Goal: Task Accomplishment & Management: Manage account settings

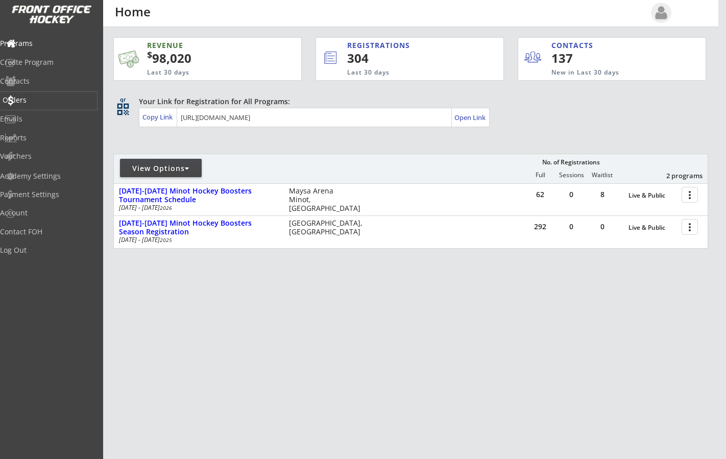
click at [34, 101] on div "Orders" at bounding box center [49, 100] width 92 height 7
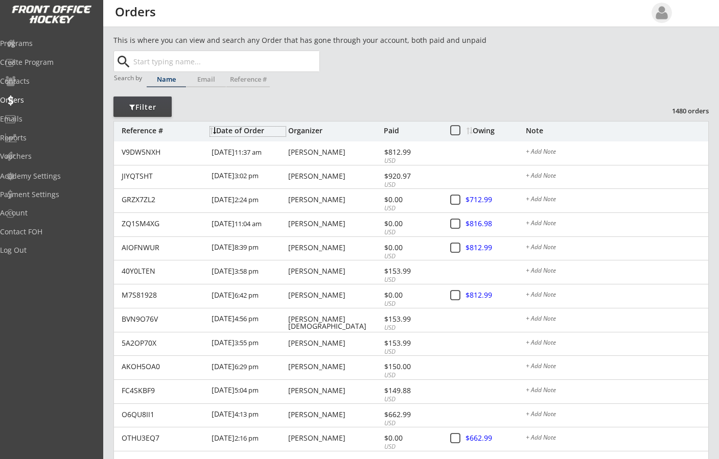
click at [244, 133] on div "Date of Order" at bounding box center [248, 130] width 76 height 7
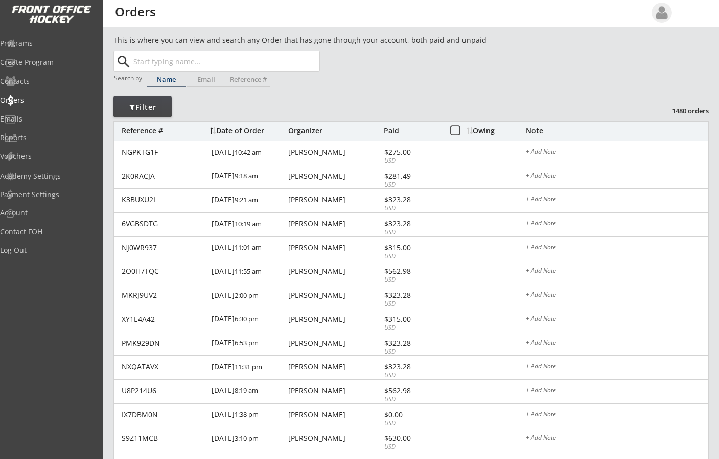
click at [244, 133] on div "Date of Order" at bounding box center [248, 130] width 76 height 7
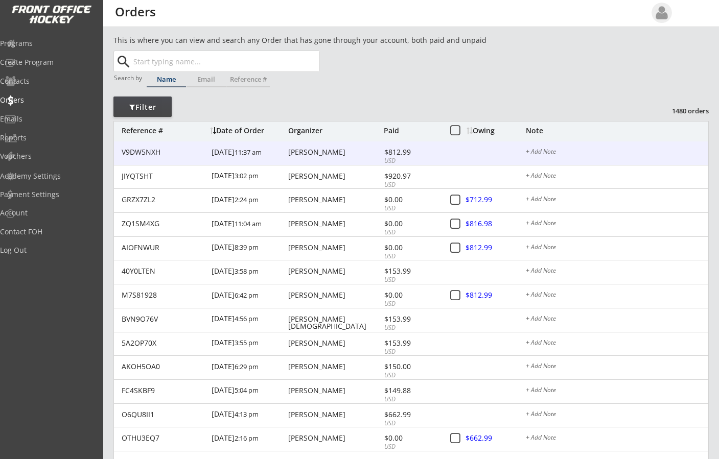
click at [313, 154] on div "[PERSON_NAME]" at bounding box center [334, 152] width 93 height 7
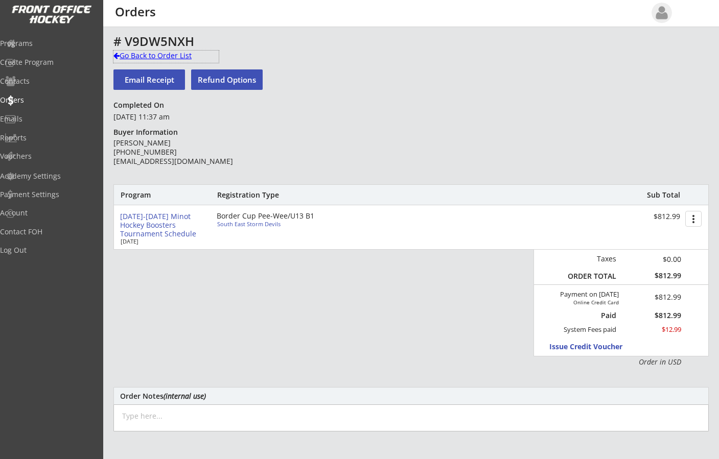
click at [118, 56] on div at bounding box center [116, 55] width 6 height 7
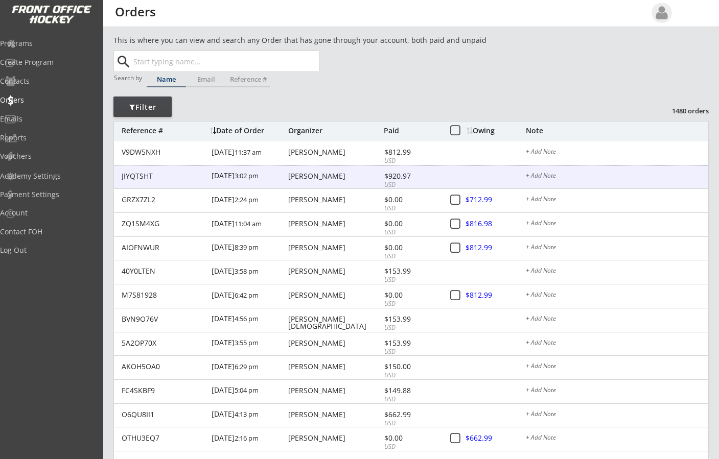
click at [305, 176] on div "[PERSON_NAME]" at bounding box center [334, 176] width 93 height 7
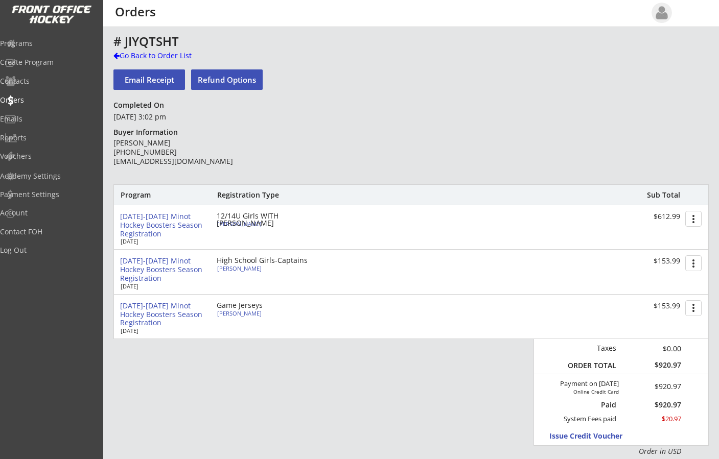
click at [235, 224] on div "[PERSON_NAME]" at bounding box center [274, 224] width 114 height 6
select select ""12U Girls""
select select ""Adult Medium""
type input "[DEMOGRAPHIC_DATA]"
type input "271600928SLIND"
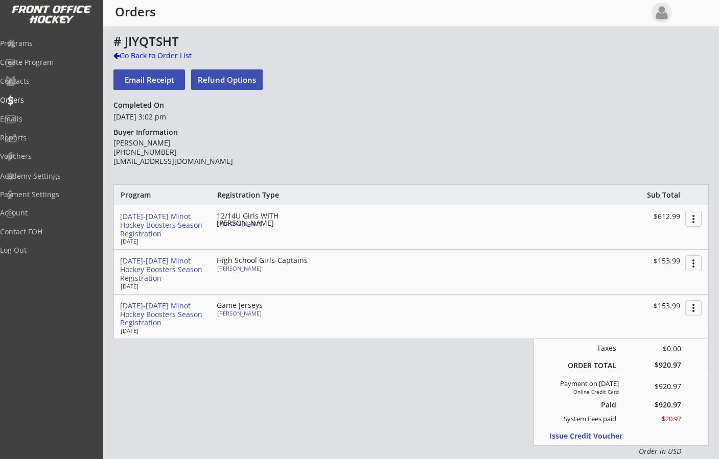
type input "[PERSON_NAME][GEOGRAPHIC_DATA]"
type input "Yes"
type input "[EMAIL_ADDRESS][DOMAIN_NAME]"
select select ""Yes""
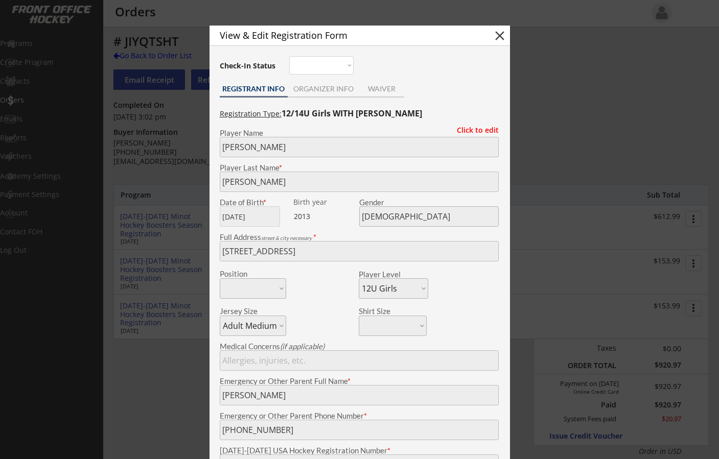
click at [497, 35] on button "close" at bounding box center [499, 35] width 15 height 15
select select ""PLACEHOLDER_1427118222253""
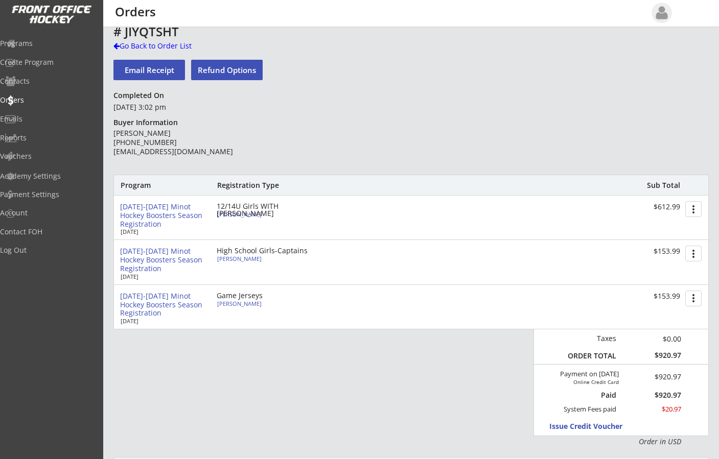
scroll to position [13, 0]
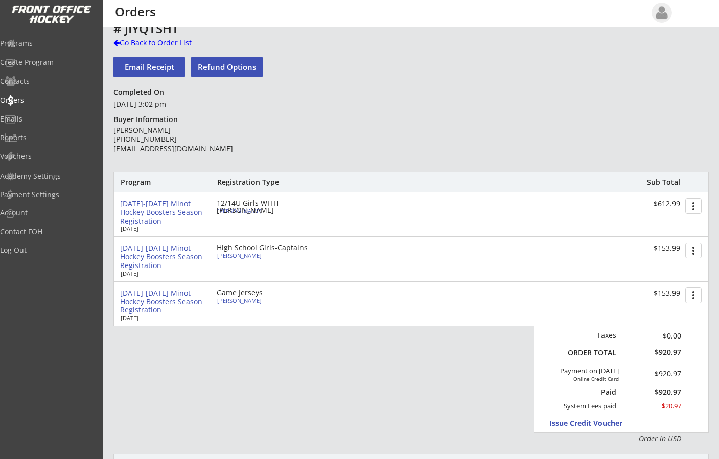
click at [250, 247] on div "High School Girls-Captains" at bounding box center [275, 247] width 117 height 7
type input "[PERSON_NAME]"
type input "[DATE]"
type input "[DEMOGRAPHIC_DATA]"
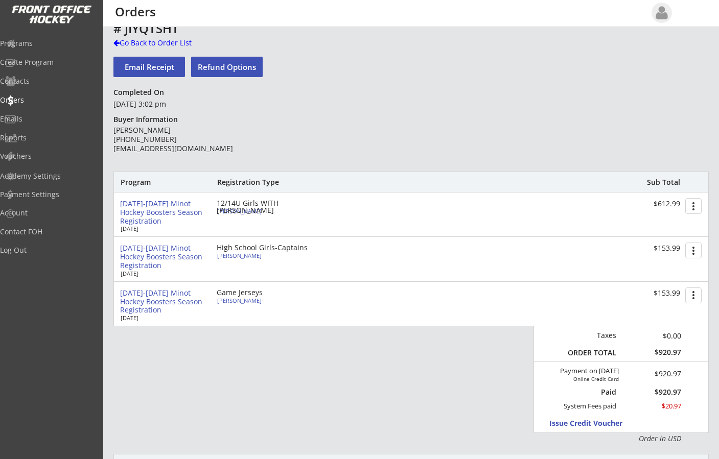
type input "[STREET_ADDRESS]"
select select ""HS Captains Girls""
select select ""Adult Medium""
type input "[PERSON_NAME]"
type input "[PHONE_NUMBER]"
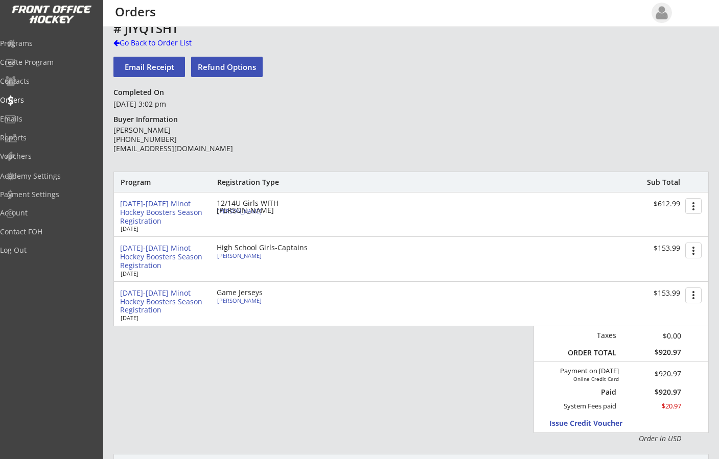
type input "No"
select select ""No""
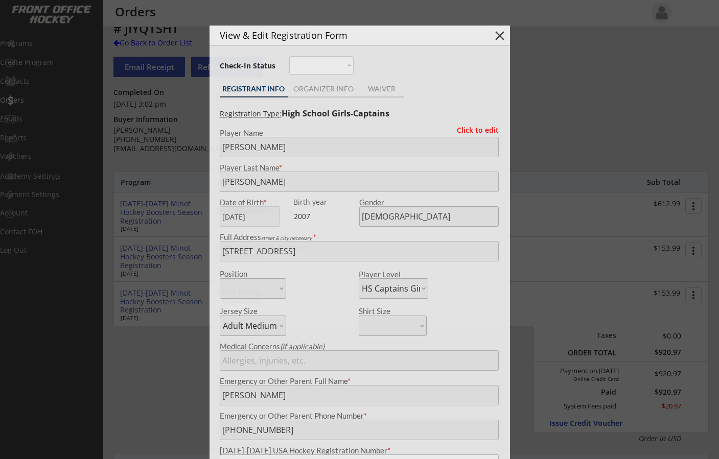
type input "271600929SLIND"
type input "Minot North HS"
type input "[EMAIL_ADDRESS][DOMAIN_NAME]"
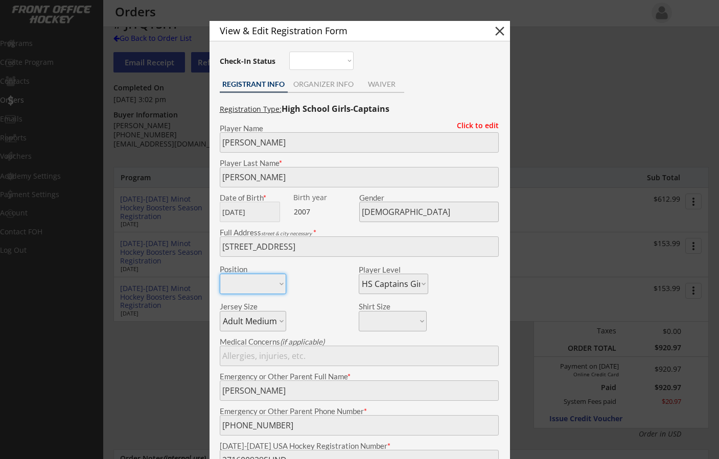
scroll to position [0, 0]
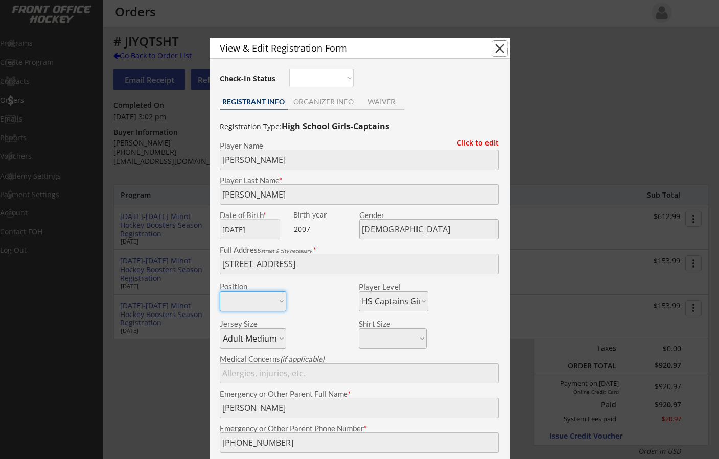
click at [502, 50] on button "close" at bounding box center [499, 48] width 15 height 15
select select ""PLACEHOLDER_1427118222253""
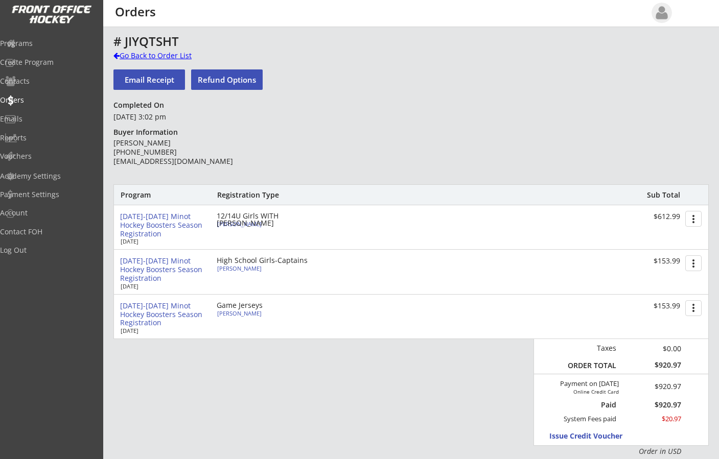
click at [117, 52] on div at bounding box center [116, 55] width 6 height 7
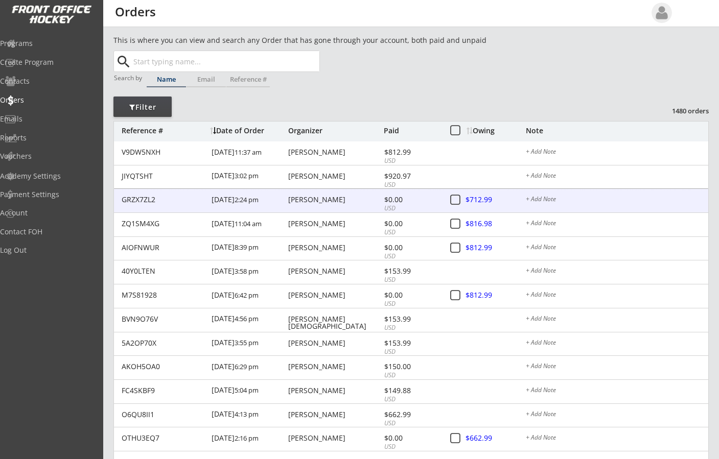
click at [311, 199] on div "[PERSON_NAME]" at bounding box center [334, 199] width 93 height 7
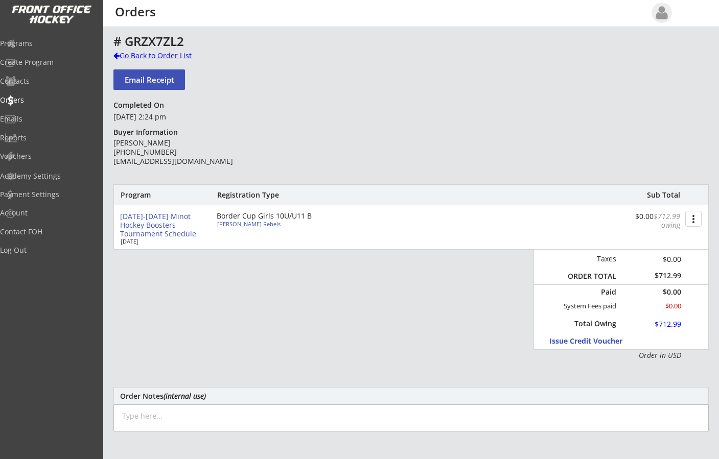
click at [113, 53] on div at bounding box center [116, 55] width 6 height 7
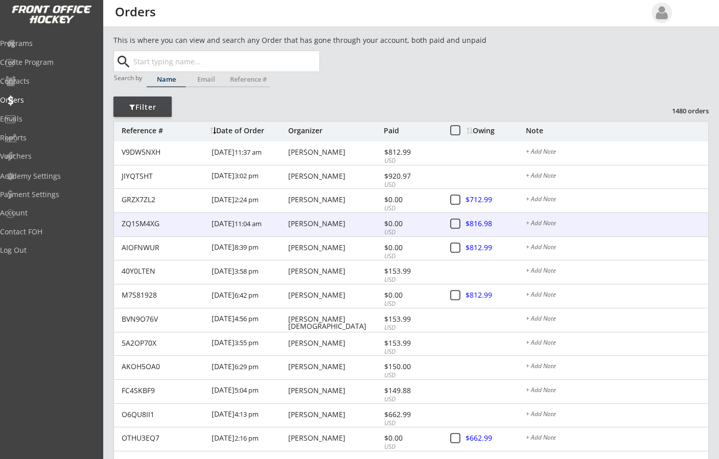
click at [299, 225] on div "[PERSON_NAME]" at bounding box center [334, 223] width 93 height 7
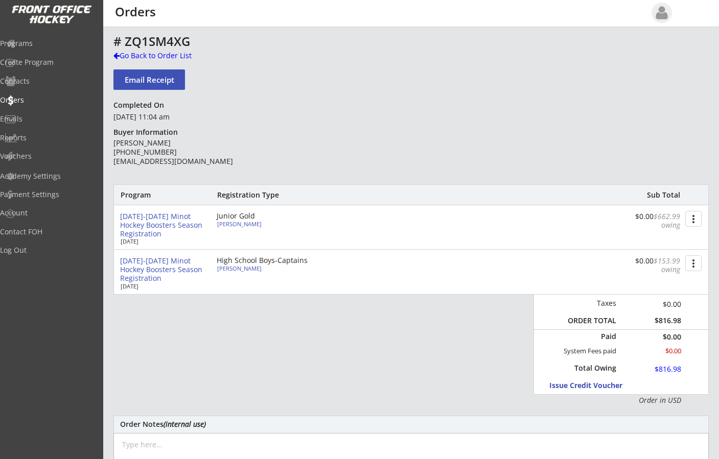
click at [225, 219] on div "Junior Gold" at bounding box center [275, 216] width 117 height 7
type input "[PERSON_NAME]"
type input "[DATE]"
type input "[DEMOGRAPHIC_DATA]"
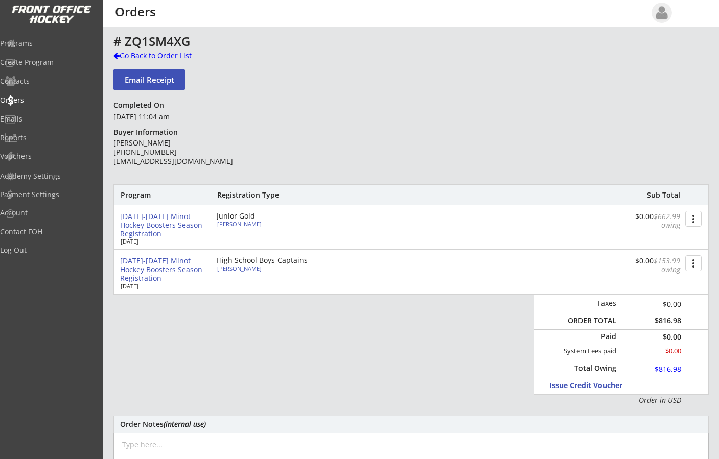
type input "[STREET_ADDRESS]"
select select ""Junior Gold""
select select ""Adult Medium""
type input "[PERSON_NAME]"
type input "[PHONE_NUMBER]"
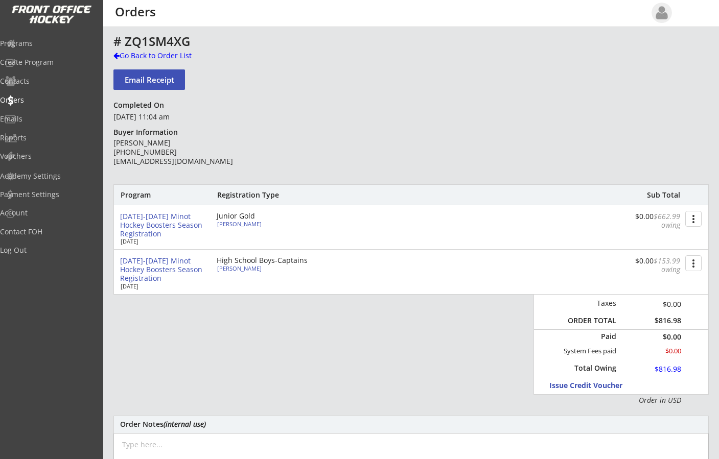
type input "Yes"
select select ""Yes""
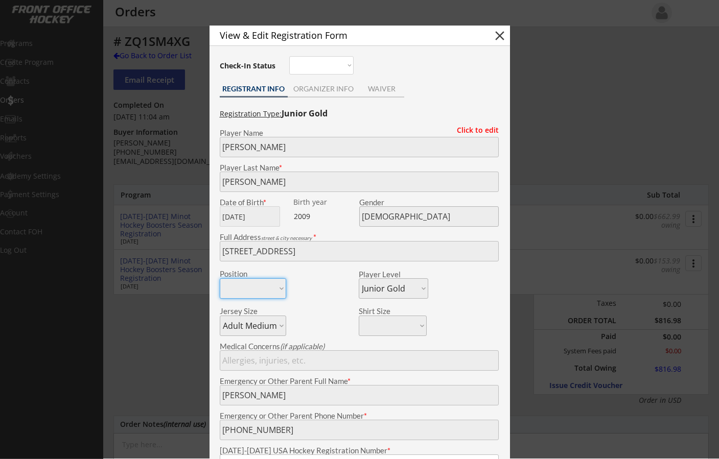
type input "269600672ABERN"
type input "Minot High"
type input "[EMAIL_ADDRESS][DOMAIN_NAME]"
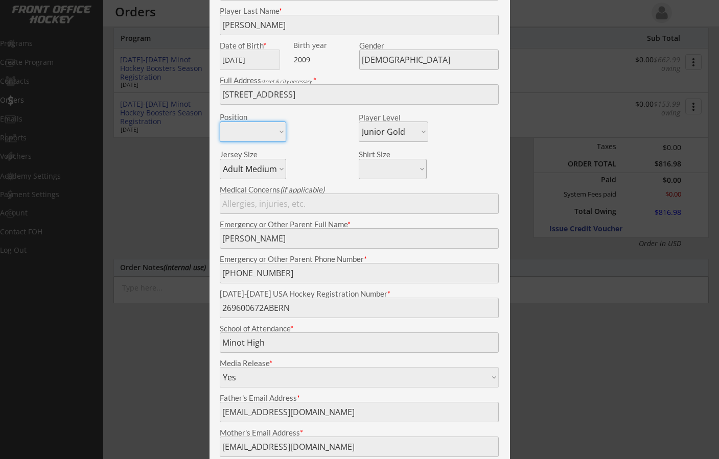
scroll to position [122, 0]
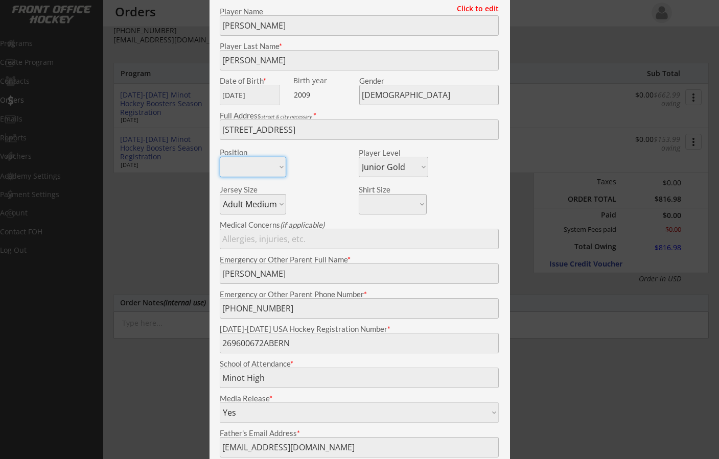
click at [183, 52] on div at bounding box center [359, 229] width 719 height 459
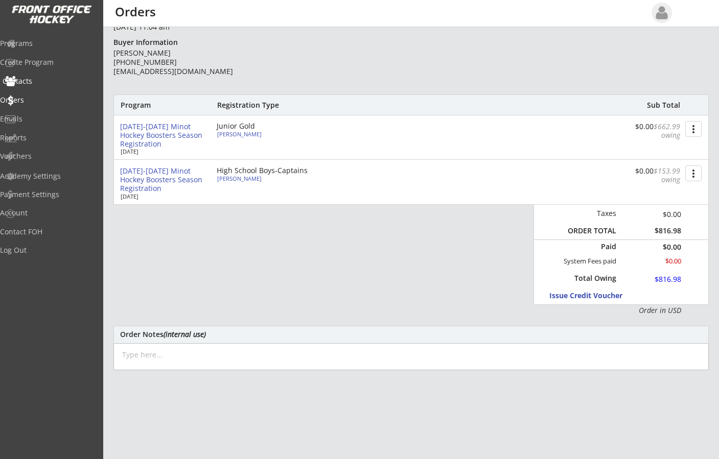
scroll to position [0, 0]
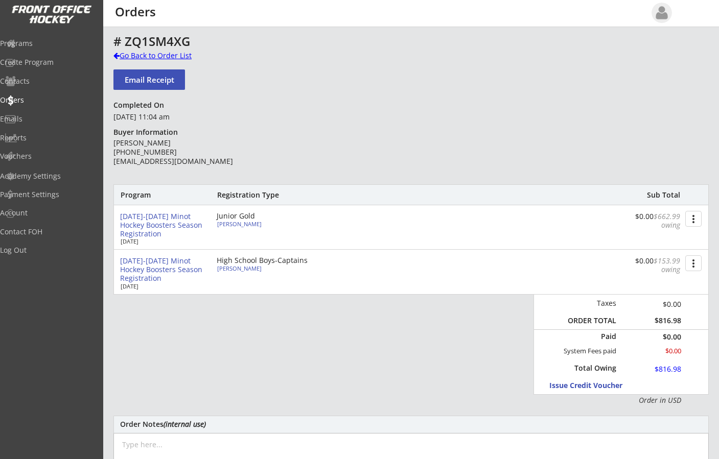
click at [115, 55] on div at bounding box center [116, 55] width 6 height 7
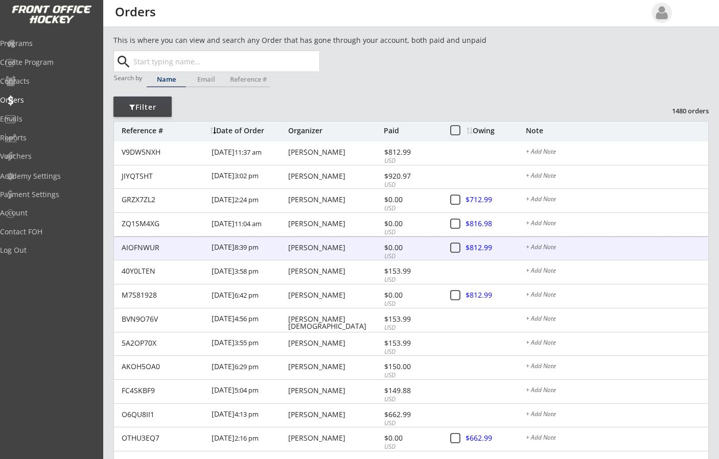
click at [312, 244] on div "[PERSON_NAME]" at bounding box center [334, 247] width 93 height 7
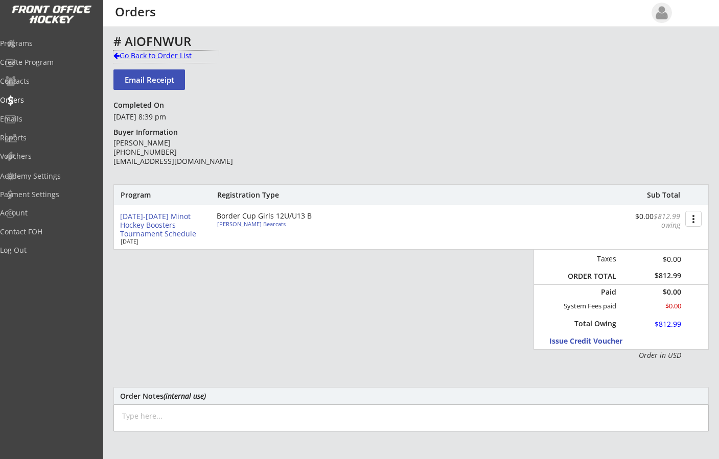
click at [117, 51] on div "Go Back to Order List" at bounding box center [165, 56] width 105 height 10
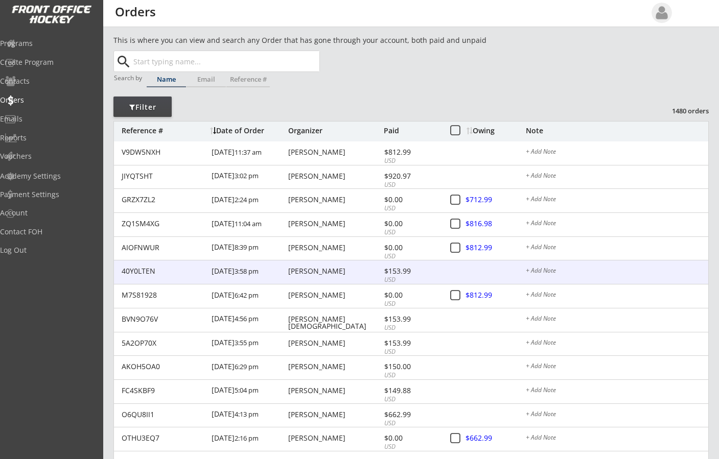
click at [312, 270] on div "[PERSON_NAME]" at bounding box center [334, 271] width 93 height 7
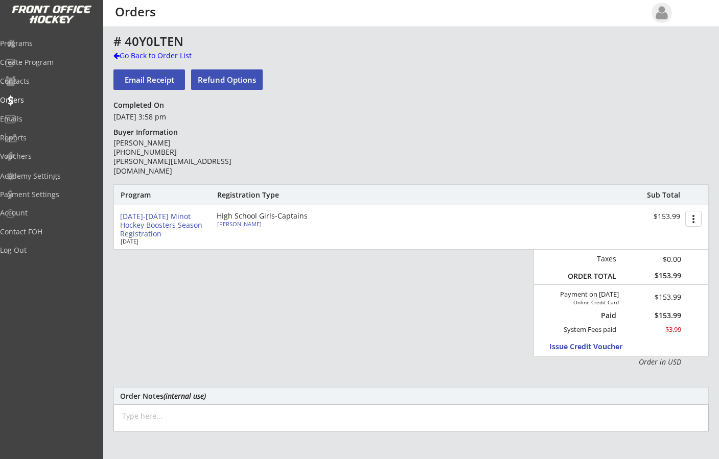
click at [261, 290] on div "Program Registration Type Sub Total [DATE]-[DATE] Minot Hockey Boosters Season …" at bounding box center [410, 275] width 595 height 183
click at [233, 223] on div "[PERSON_NAME]" at bounding box center [274, 224] width 114 height 6
type input "Ayla"
type input "[PERSON_NAME]"
type input "[DATE]"
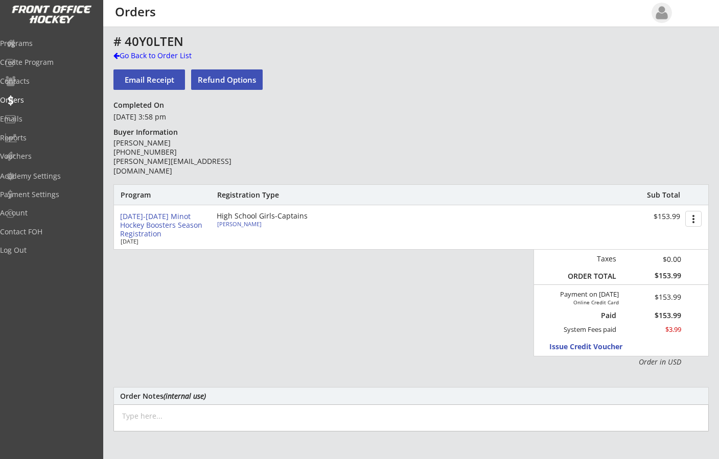
type input "[DEMOGRAPHIC_DATA]"
type input "[STREET_ADDRESS]"
select select ""HS Captains Girls""
select select ""Adult Small""
type input "[PERSON_NAME]"
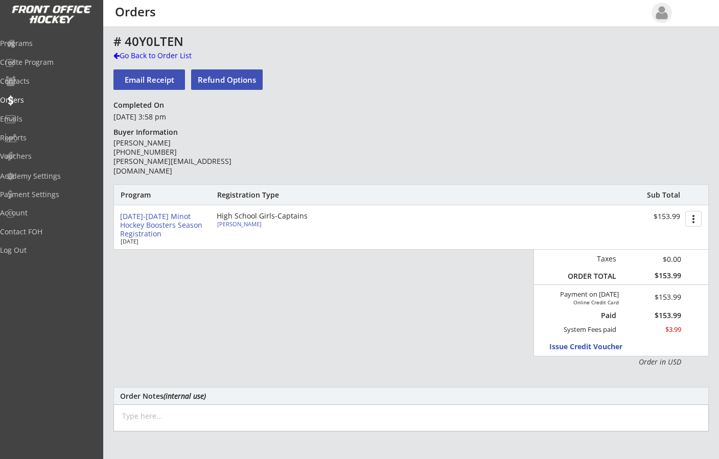
type input "[PHONE_NUMBER]"
type input "Yes"
select select ""Yes""
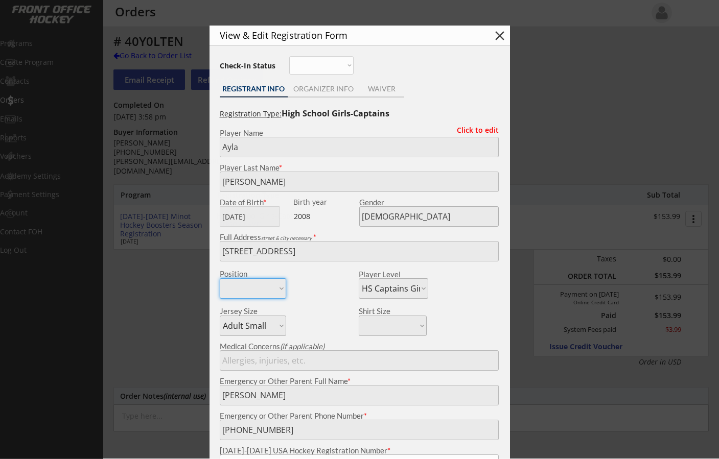
type input "256500124JACKS"
type input "Surry"
type input "[PERSON_NAME][EMAIL_ADDRESS][DOMAIN_NAME]"
type input "[EMAIL_ADDRESS][DOMAIN_NAME]"
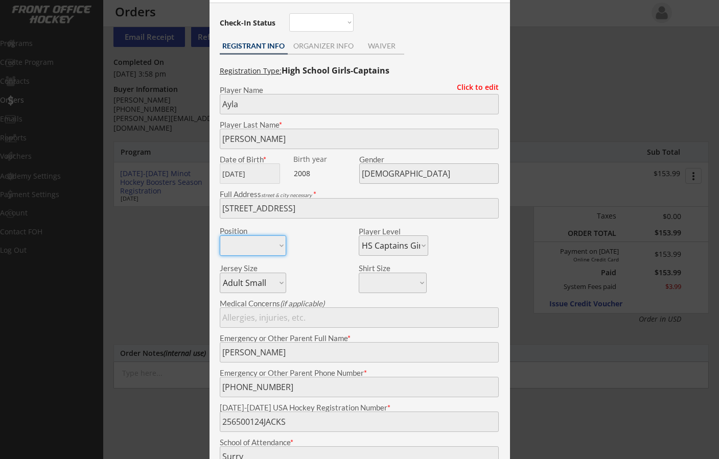
scroll to position [19, 0]
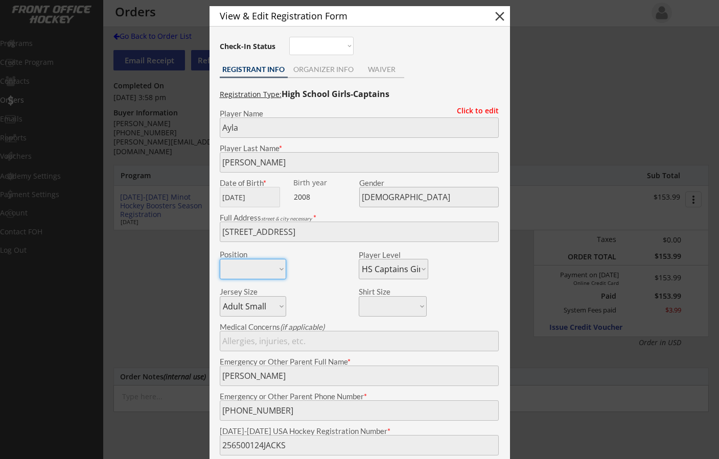
drag, startPoint x: 188, startPoint y: 77, endPoint x: 203, endPoint y: 61, distance: 21.3
click at [188, 77] on div at bounding box center [359, 229] width 719 height 459
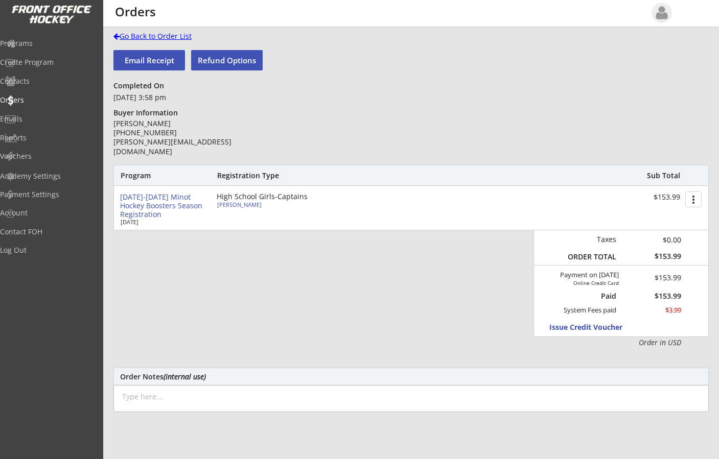
click at [114, 35] on div at bounding box center [116, 36] width 6 height 7
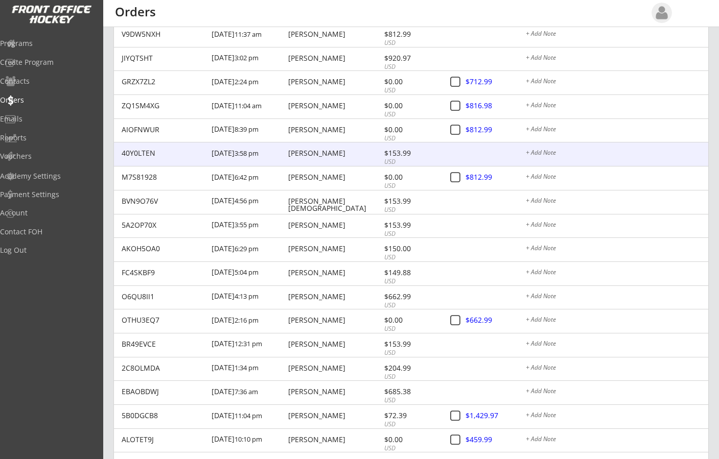
scroll to position [128, 0]
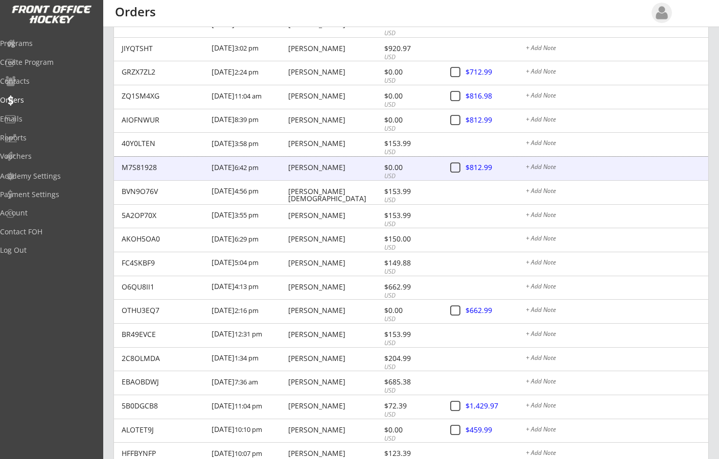
click at [311, 169] on div "[PERSON_NAME]" at bounding box center [334, 167] width 93 height 7
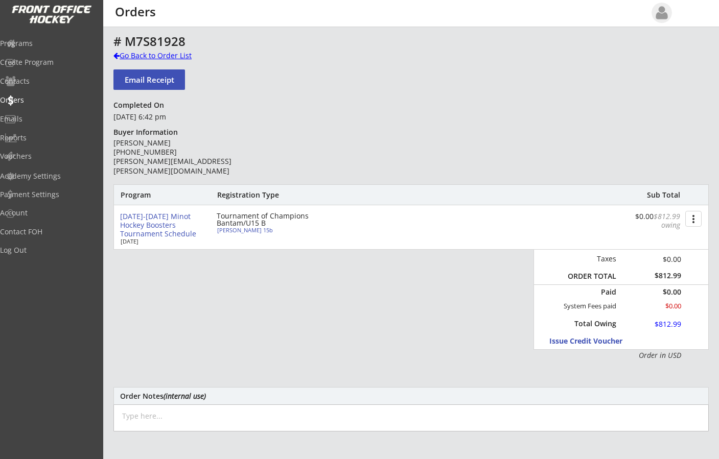
click at [116, 53] on div at bounding box center [116, 55] width 6 height 7
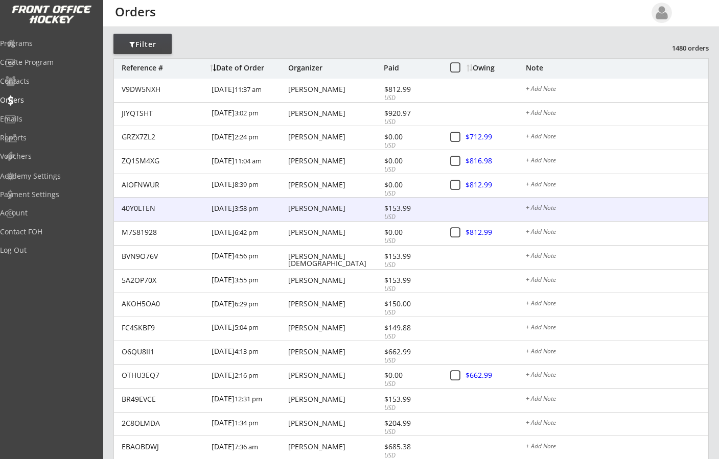
scroll to position [64, 0]
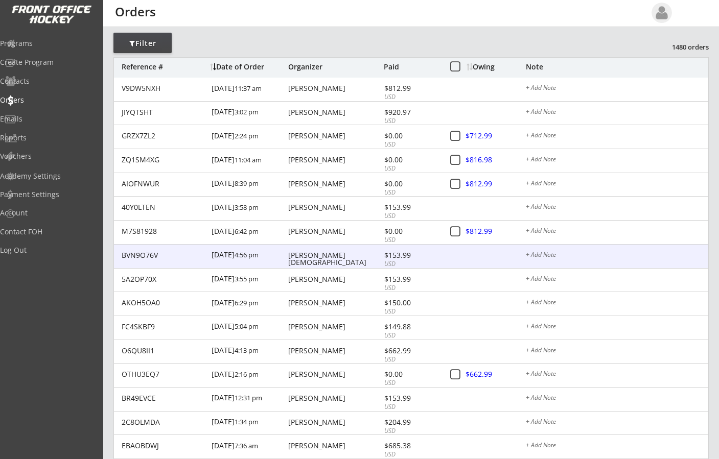
click at [324, 256] on div "[PERSON_NAME][DEMOGRAPHIC_DATA]" at bounding box center [334, 259] width 93 height 14
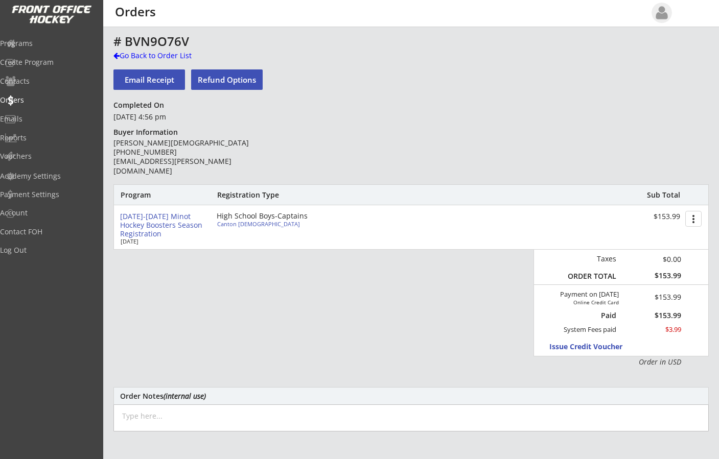
drag, startPoint x: 313, startPoint y: 129, endPoint x: 299, endPoint y: 121, distance: 16.7
click at [314, 129] on div "# BVN9O76V Go Back to Order List Email Receipt Refund Options Completed On [DAT…" at bounding box center [410, 333] width 595 height 597
click at [116, 54] on div at bounding box center [116, 55] width 6 height 7
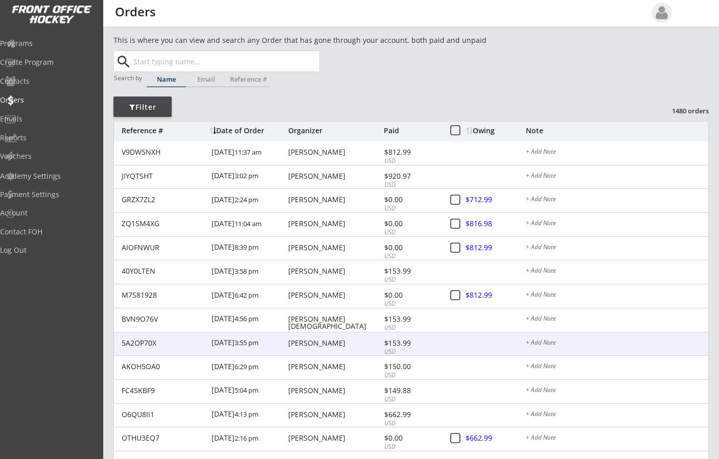
click at [297, 344] on div "[PERSON_NAME]" at bounding box center [334, 343] width 93 height 7
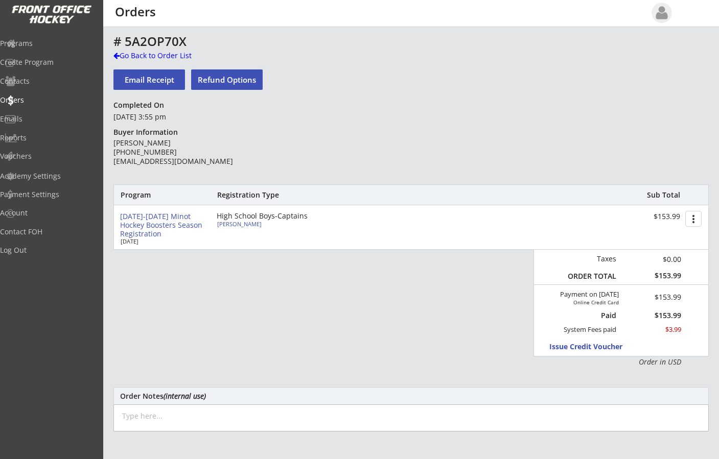
click at [221, 151] on div "[PERSON_NAME] [PHONE_NUMBER] [EMAIL_ADDRESS][DOMAIN_NAME]" at bounding box center [187, 152] width 148 height 28
click at [119, 55] on div at bounding box center [116, 55] width 6 height 7
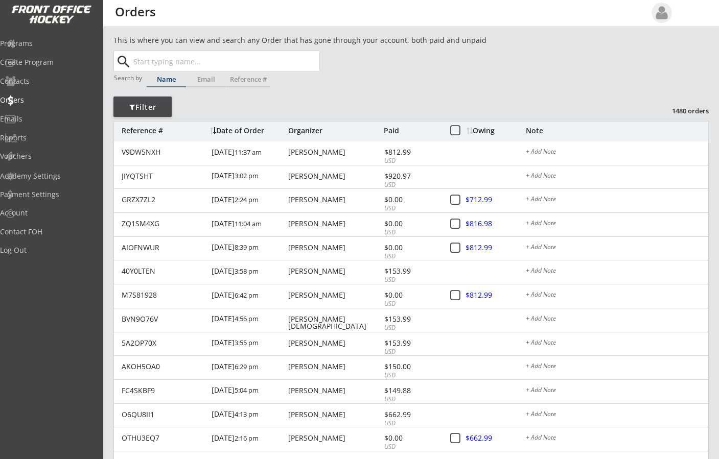
click at [242, 127] on div "Date of Order" at bounding box center [248, 130] width 76 height 7
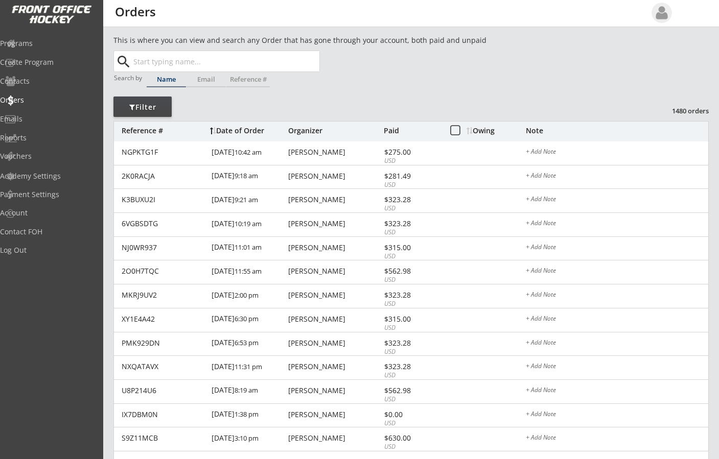
click at [243, 130] on div "Date of Order" at bounding box center [248, 130] width 76 height 7
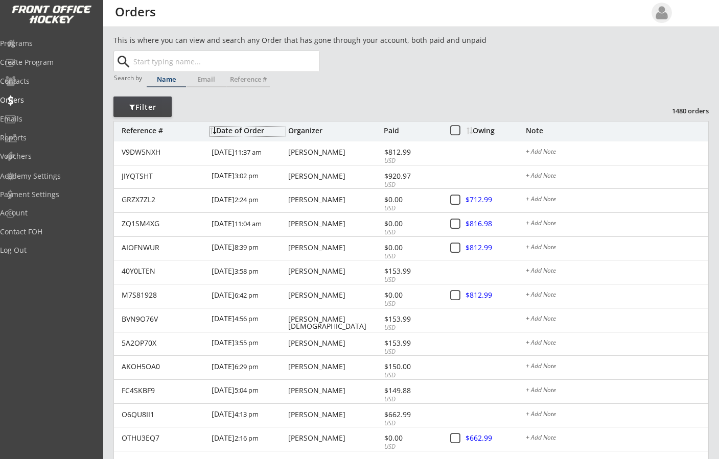
click at [187, 63] on input "text" at bounding box center [225, 61] width 188 height 20
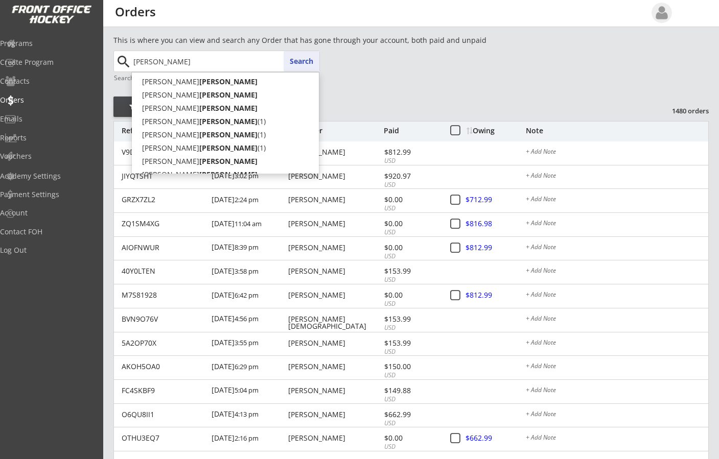
type input "[PERSON_NAME]"
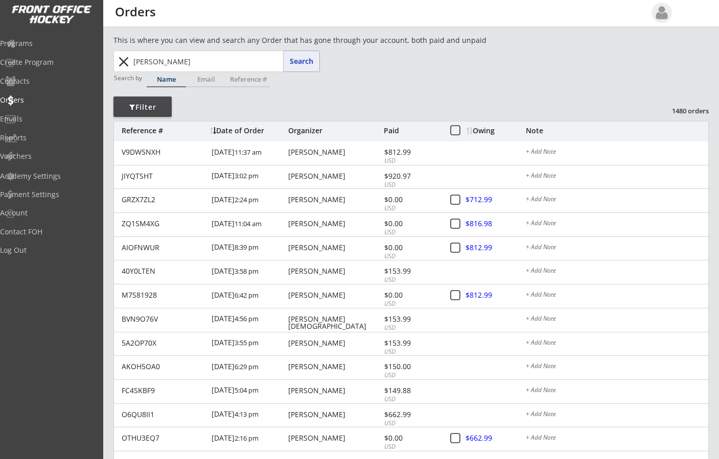
click at [305, 56] on button "Search" at bounding box center [302, 61] width 36 height 20
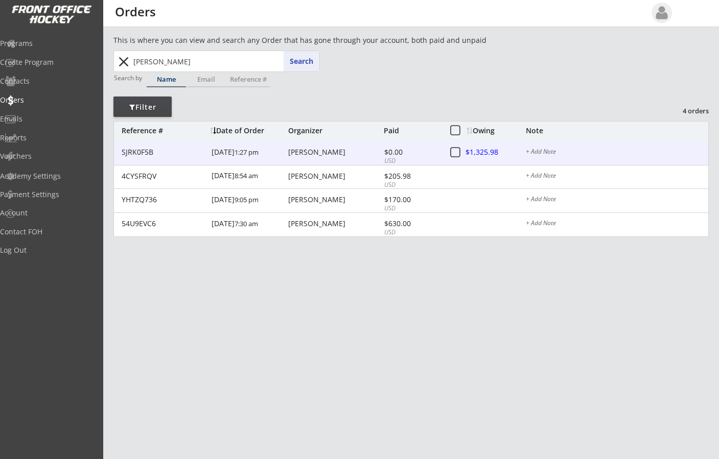
click at [317, 150] on div "[PERSON_NAME]" at bounding box center [334, 152] width 93 height 7
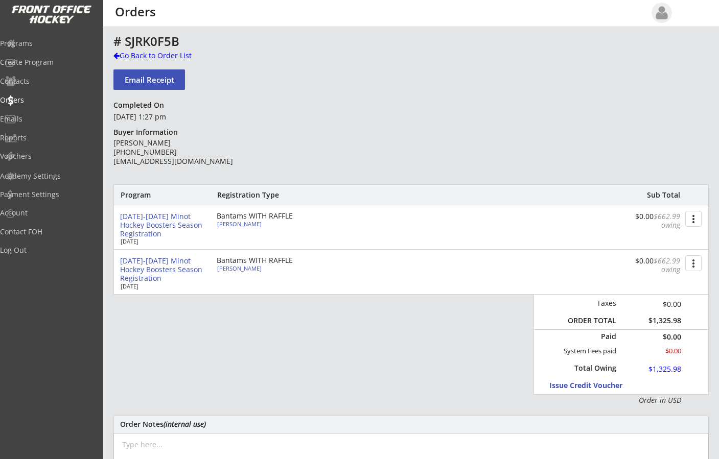
click at [693, 263] on button "more_vert" at bounding box center [693, 263] width 16 height 16
click at [663, 278] on div "Change Owing" at bounding box center [654, 281] width 73 height 7
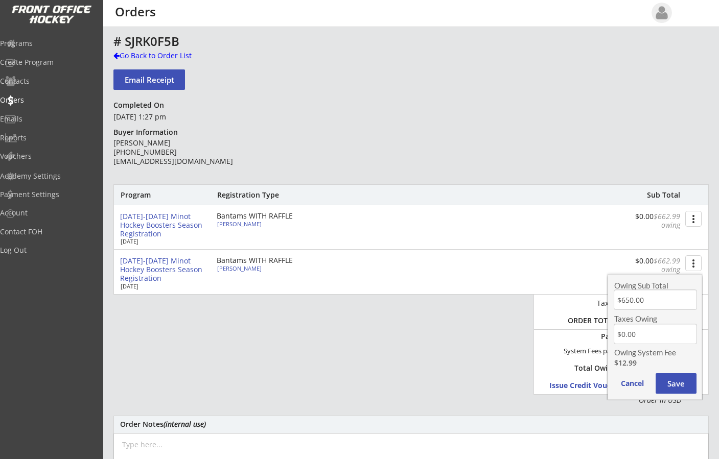
click at [657, 299] on input "input" at bounding box center [655, 300] width 83 height 20
type input "$350.00"
click at [667, 389] on button "Save" at bounding box center [675, 383] width 41 height 20
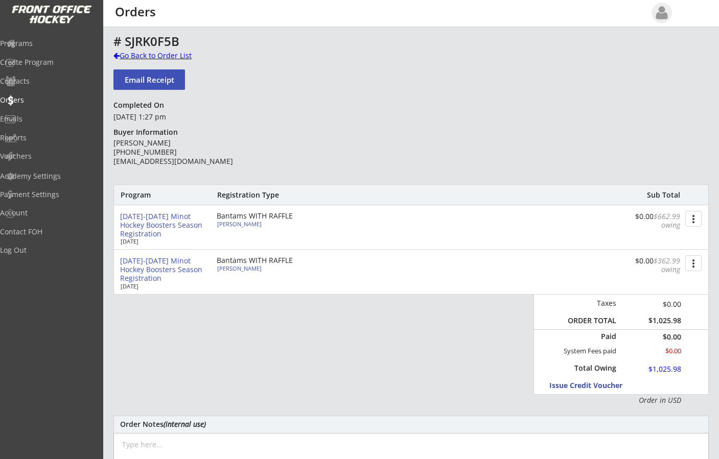
click at [116, 58] on div at bounding box center [116, 55] width 6 height 7
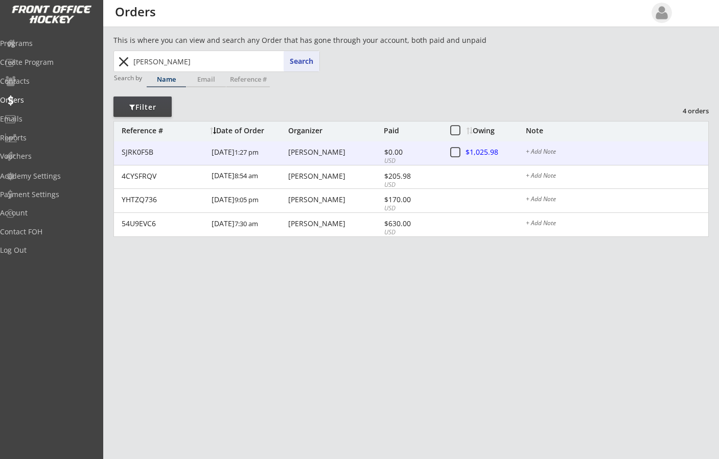
click at [336, 151] on div "[PERSON_NAME]" at bounding box center [334, 152] width 93 height 7
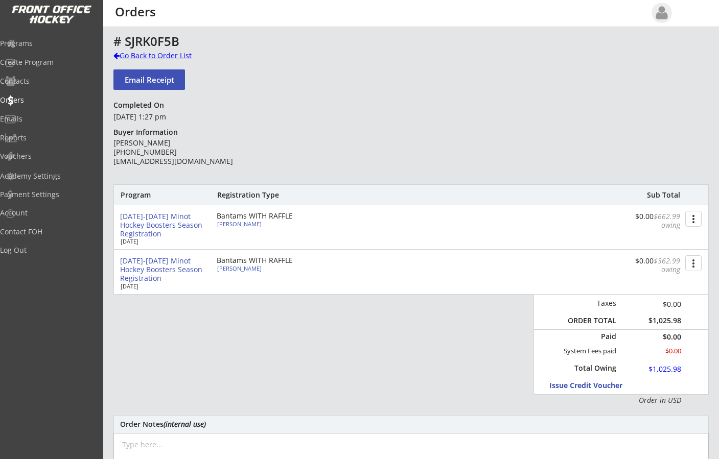
click at [119, 55] on div at bounding box center [116, 55] width 6 height 7
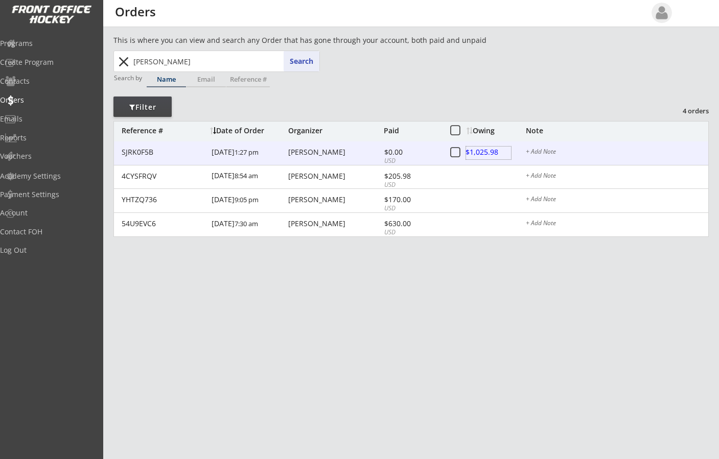
click at [488, 151] on div at bounding box center [488, 153] width 45 height 13
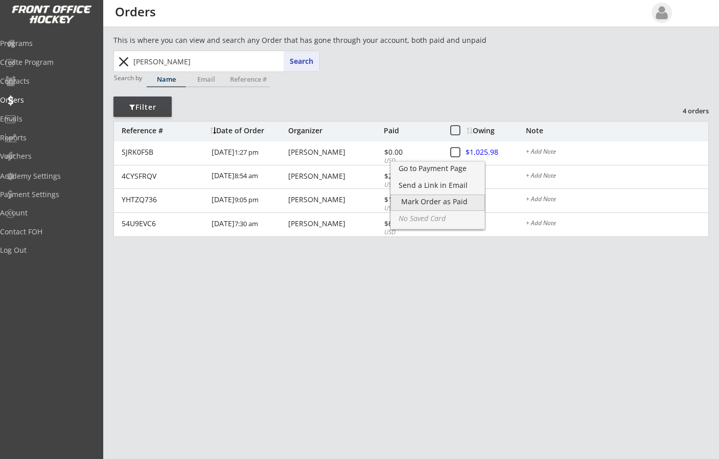
click at [448, 201] on div "Mark Order as Paid" at bounding box center [437, 201] width 73 height 7
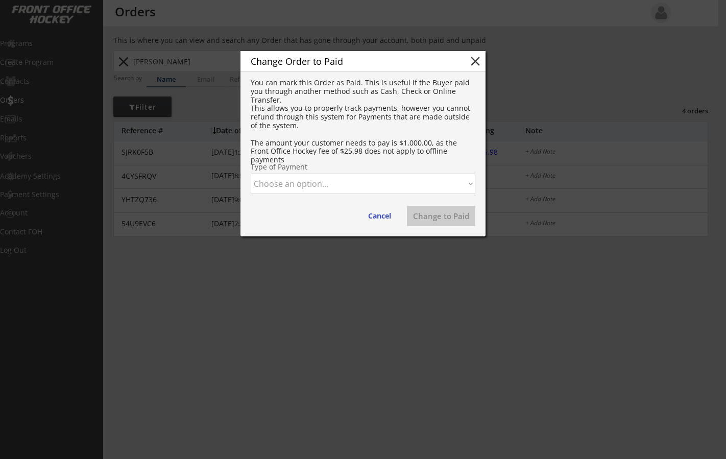
click at [339, 187] on select "Choose an option... Cash Check Credit Card Online Transfer Paypal Venmo Other" at bounding box center [363, 184] width 225 height 20
click at [251, 174] on select "Choose an option... Cash Check Credit Card Online Transfer Paypal Venmo Other" at bounding box center [363, 184] width 225 height 20
click at [457, 209] on button "Change to Paid" at bounding box center [441, 216] width 68 height 20
select select ""PLACEHOLDER_1427118222253""
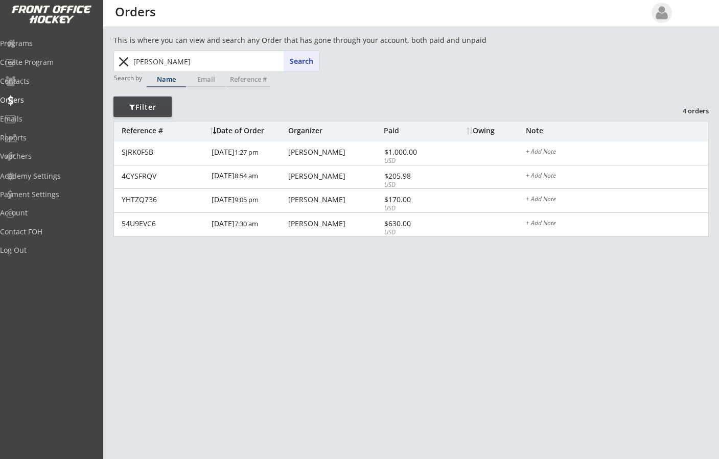
click at [121, 58] on button "close" at bounding box center [123, 62] width 17 height 16
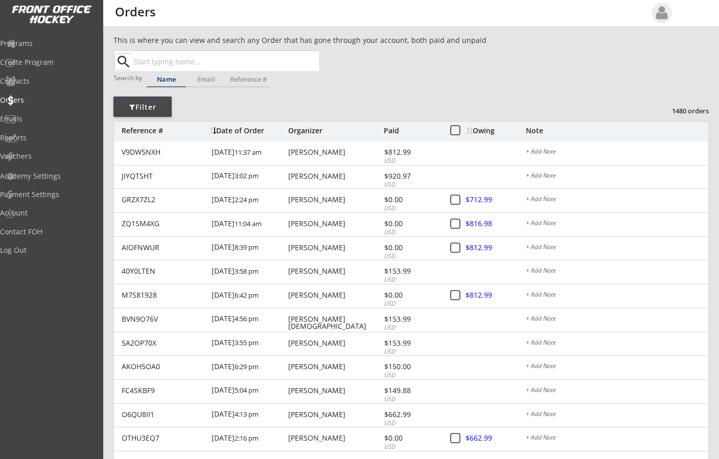
click at [226, 133] on div "Date of Order" at bounding box center [248, 130] width 76 height 7
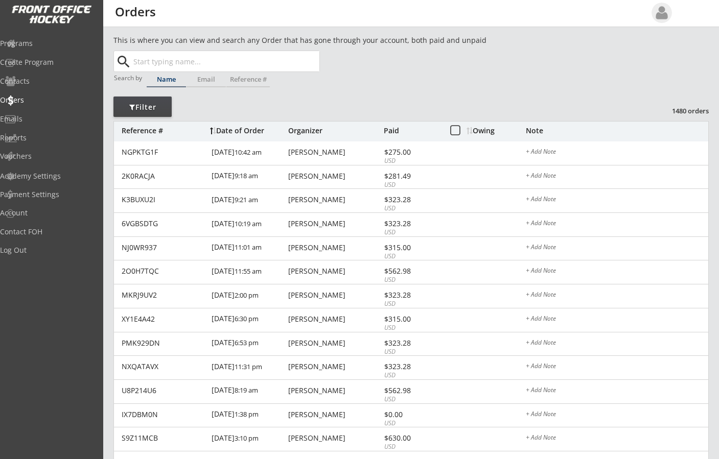
click at [227, 131] on div "Date of Order" at bounding box center [248, 130] width 76 height 7
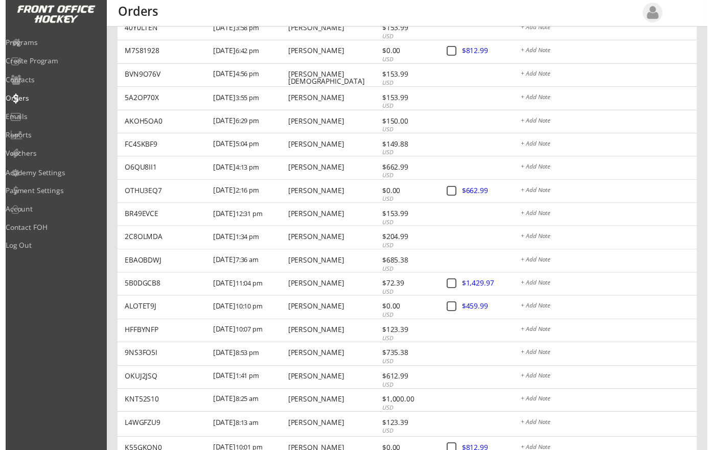
scroll to position [242, 0]
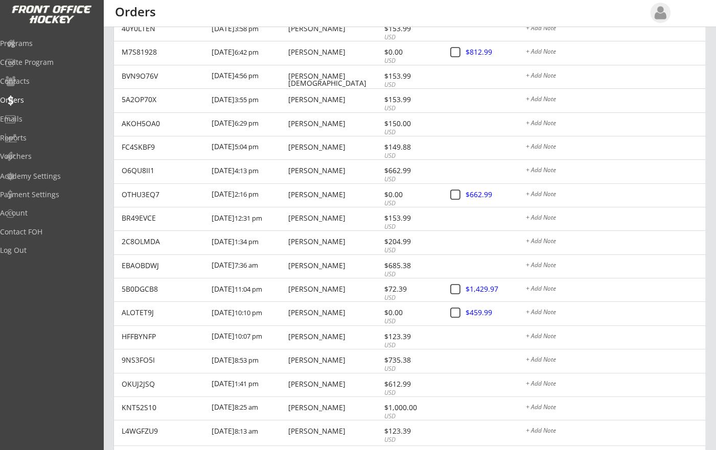
click at [213, 113] on div "[DATE] 6:29 pm" at bounding box center [248, 124] width 74 height 23
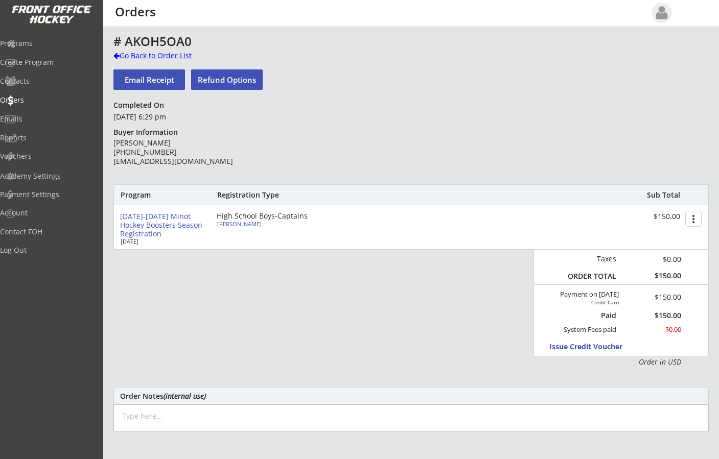
click at [117, 56] on div at bounding box center [116, 55] width 6 height 7
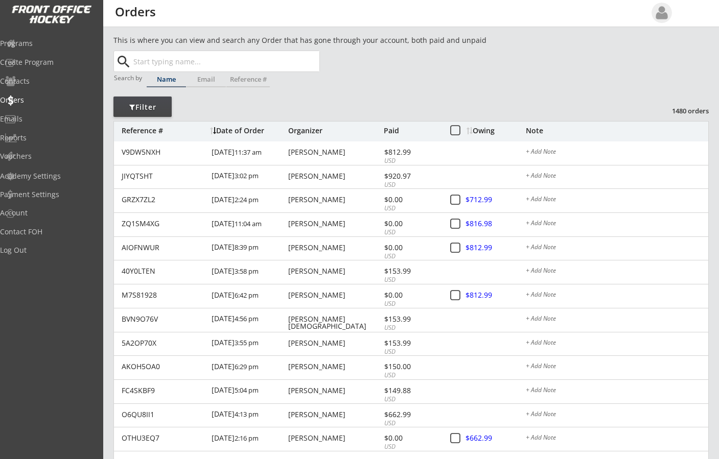
click at [201, 66] on input "text" at bounding box center [225, 61] width 188 height 20
type input "rich"
type input "[PERSON_NAME]"
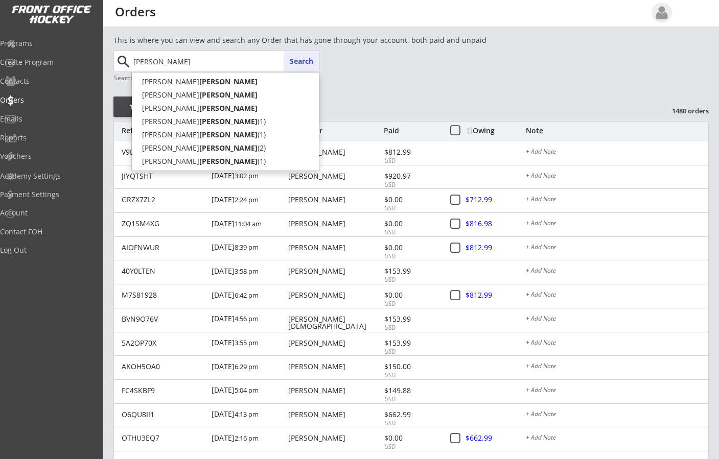
type input "[PERSON_NAME]"
click at [291, 66] on button "Search" at bounding box center [302, 61] width 36 height 20
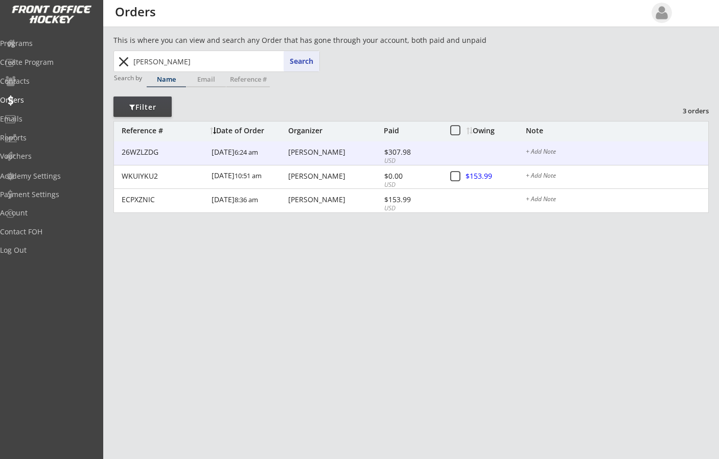
click at [297, 155] on div "[PERSON_NAME]" at bounding box center [334, 152] width 93 height 7
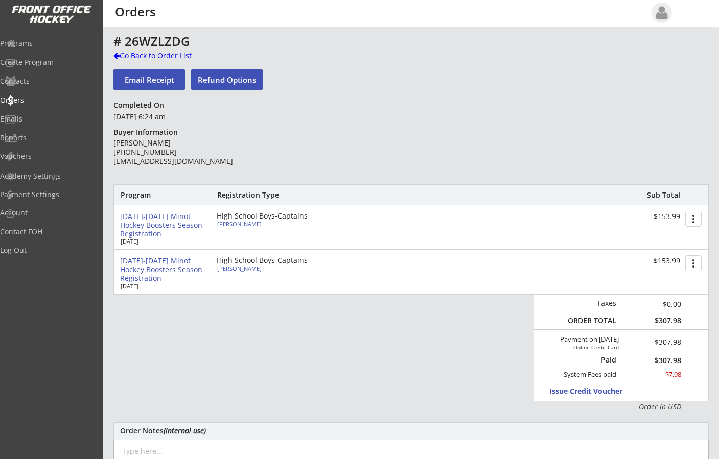
click at [117, 57] on div at bounding box center [116, 55] width 6 height 7
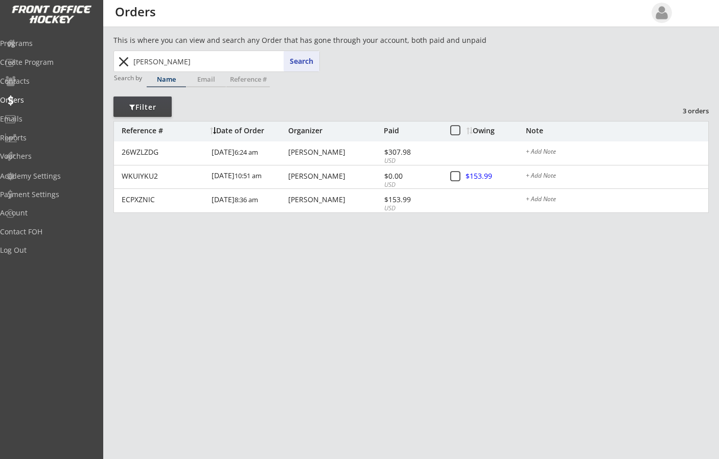
click at [124, 62] on button "close" at bounding box center [123, 62] width 17 height 16
